Goal: Use online tool/utility: Utilize a website feature to perform a specific function

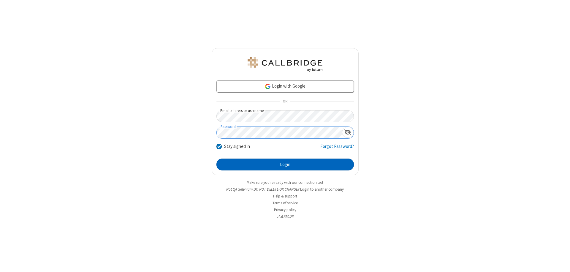
click at [285, 164] on button "Login" at bounding box center [284, 164] width 137 height 12
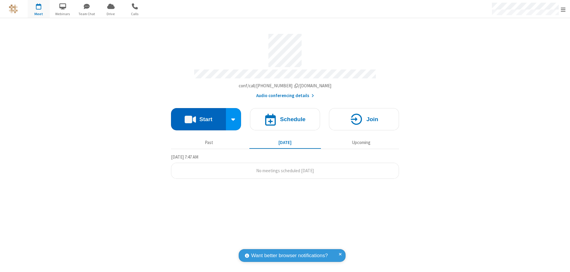
click at [198, 116] on button "Start" at bounding box center [198, 119] width 55 height 22
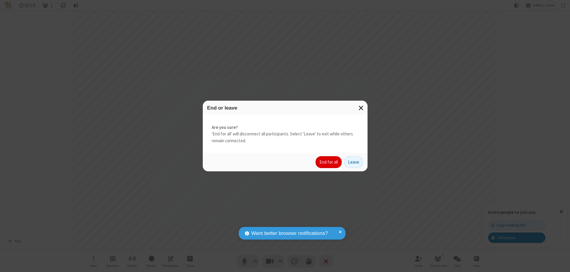
click at [329, 162] on button "End for all" at bounding box center [328, 162] width 26 height 12
